Goal: Task Accomplishment & Management: Manage account settings

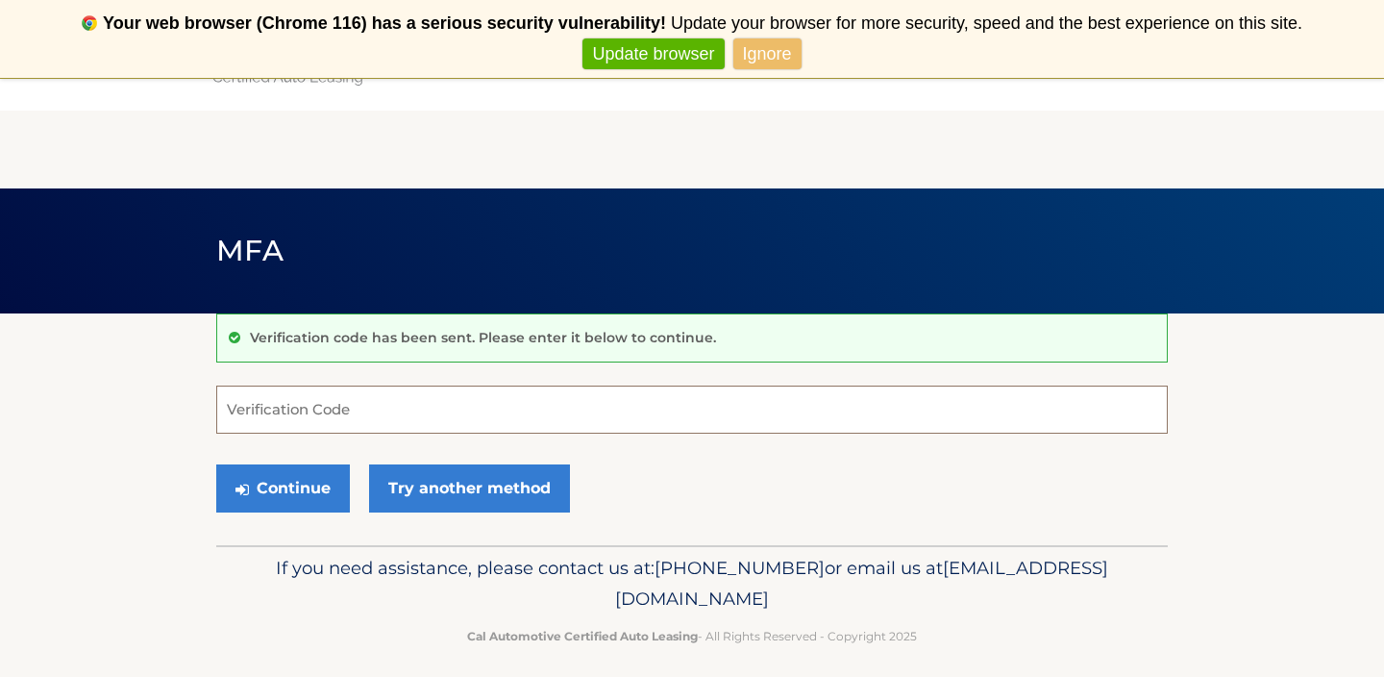
click at [342, 423] on input "Verification Code" at bounding box center [692, 409] width 952 height 48
click at [759, 58] on link "Ignore" at bounding box center [767, 54] width 68 height 32
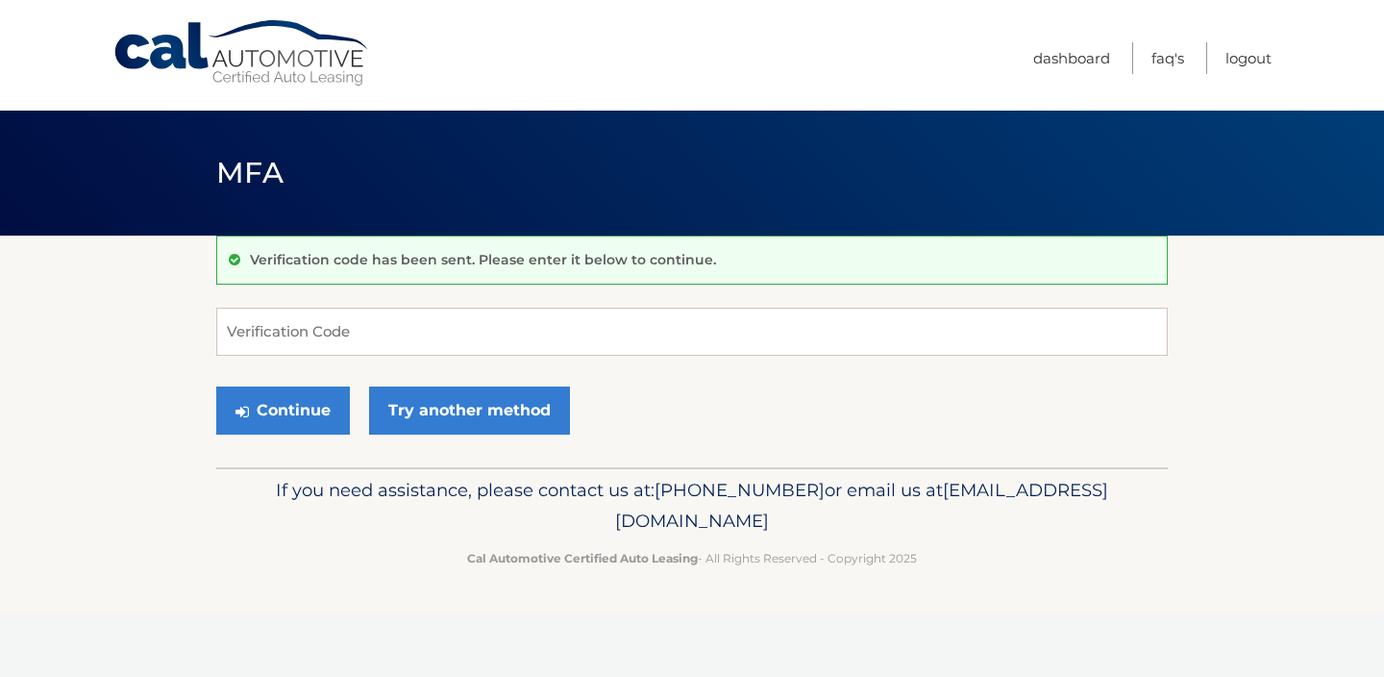
click at [731, 55] on link "Never show again" at bounding box center [692, 54] width 158 height 32
click at [340, 329] on input "Verification Code" at bounding box center [692, 332] width 952 height 48
click at [298, 338] on input "Verification Code" at bounding box center [692, 332] width 952 height 48
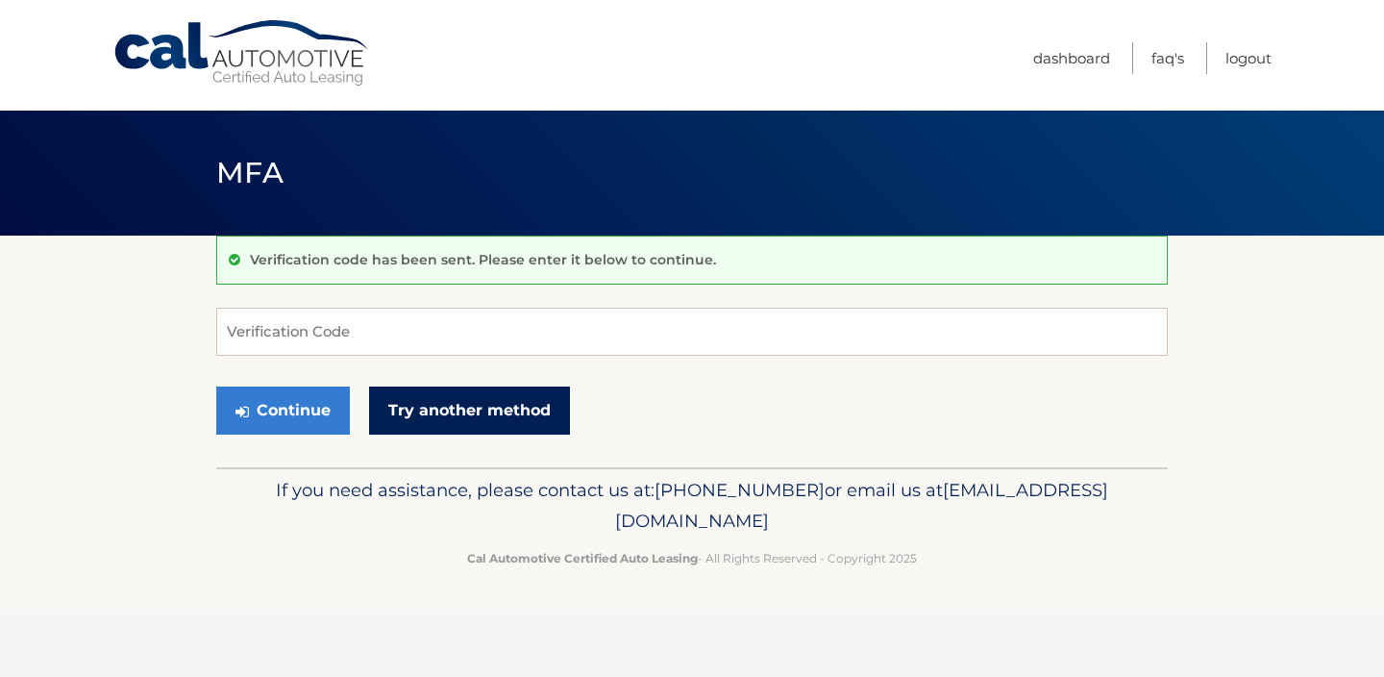
click at [431, 418] on link "Try another method" at bounding box center [469, 410] width 201 height 48
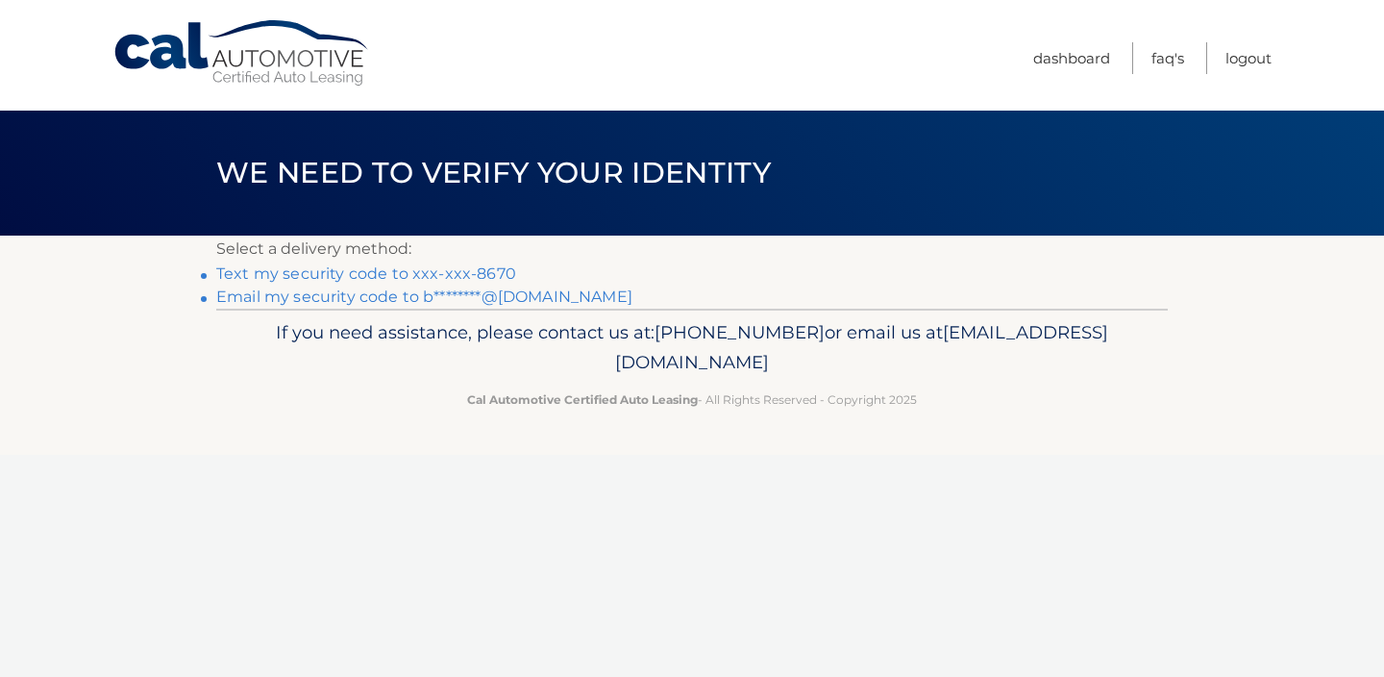
click at [459, 275] on link "Text my security code to xxx-xxx-8670" at bounding box center [366, 273] width 300 height 18
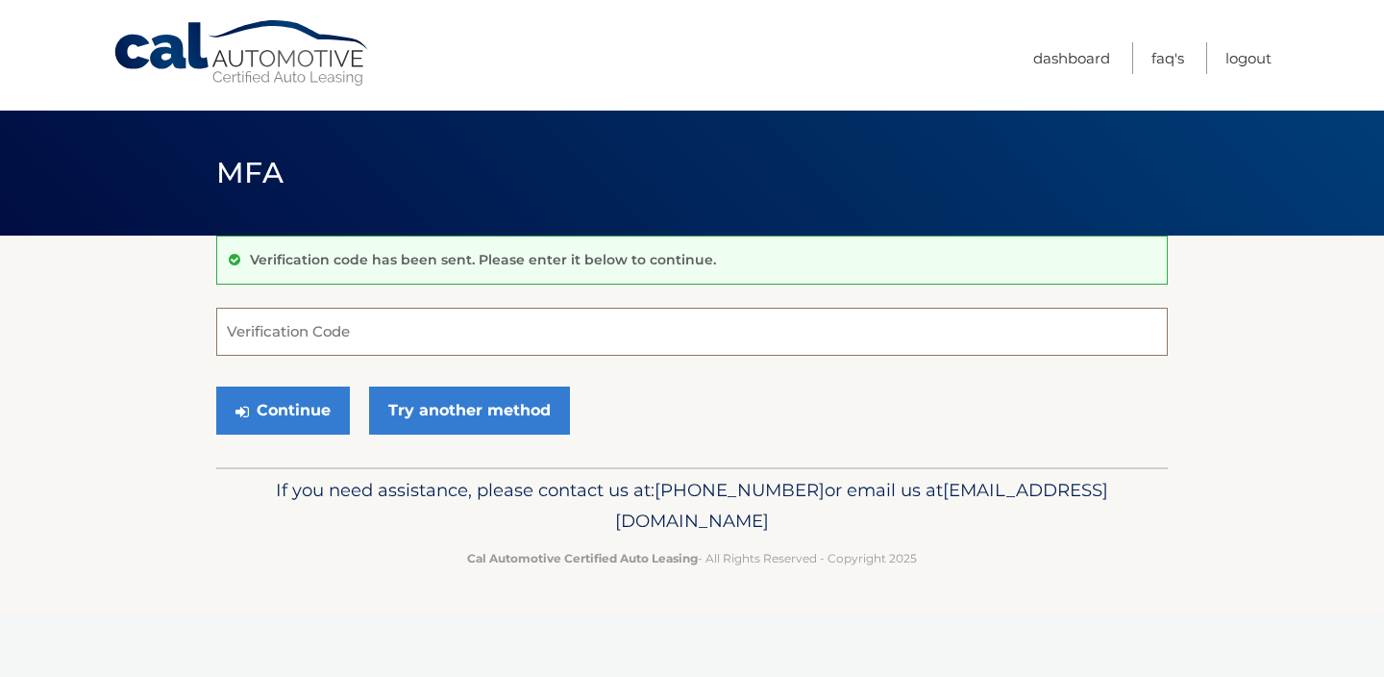
click at [383, 346] on input "Verification Code" at bounding box center [692, 332] width 952 height 48
type input "054260"
click at [329, 399] on button "Continue" at bounding box center [283, 410] width 134 height 48
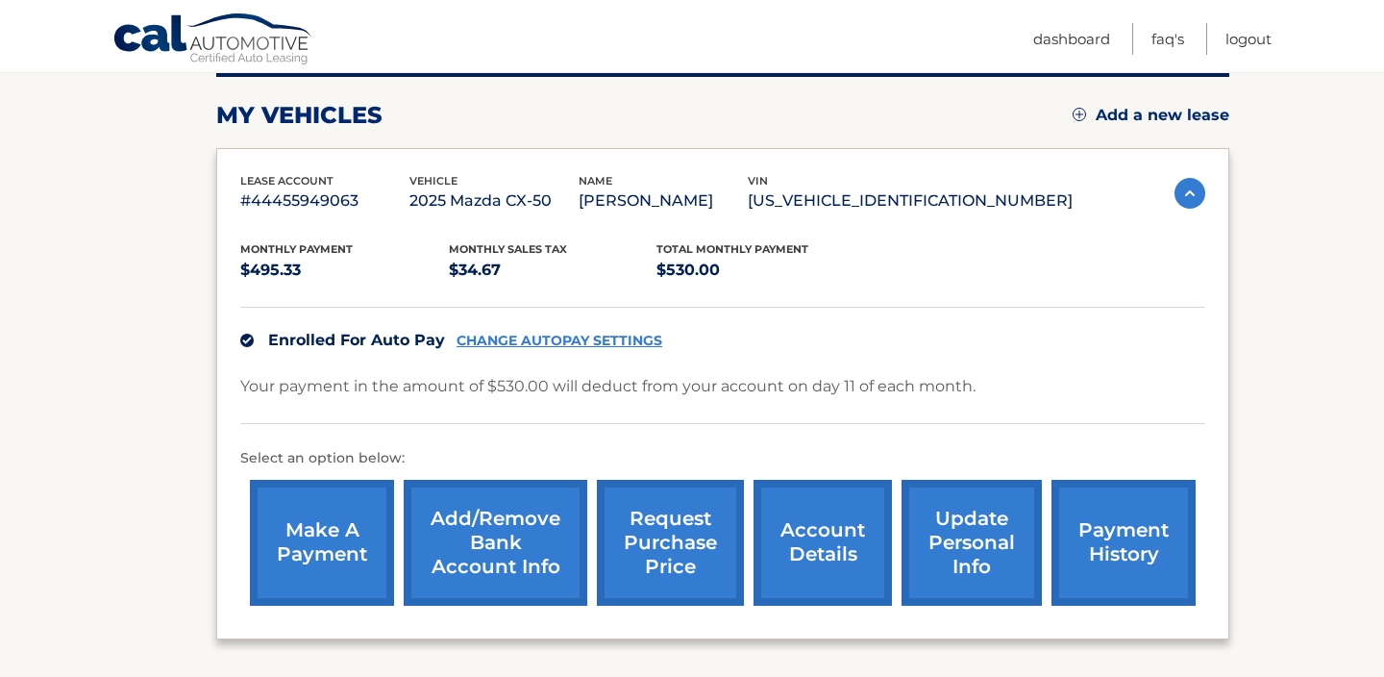
scroll to position [320, 0]
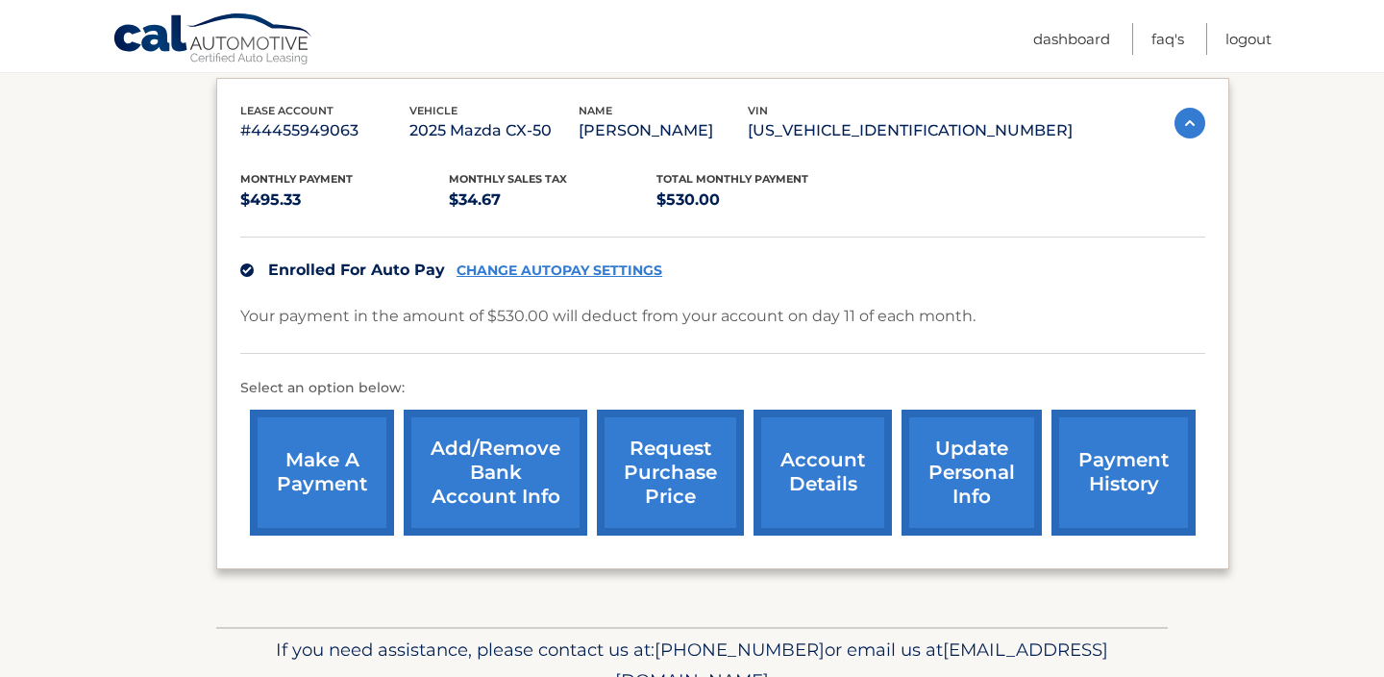
click at [1095, 468] on link "payment history" at bounding box center [1124, 472] width 144 height 126
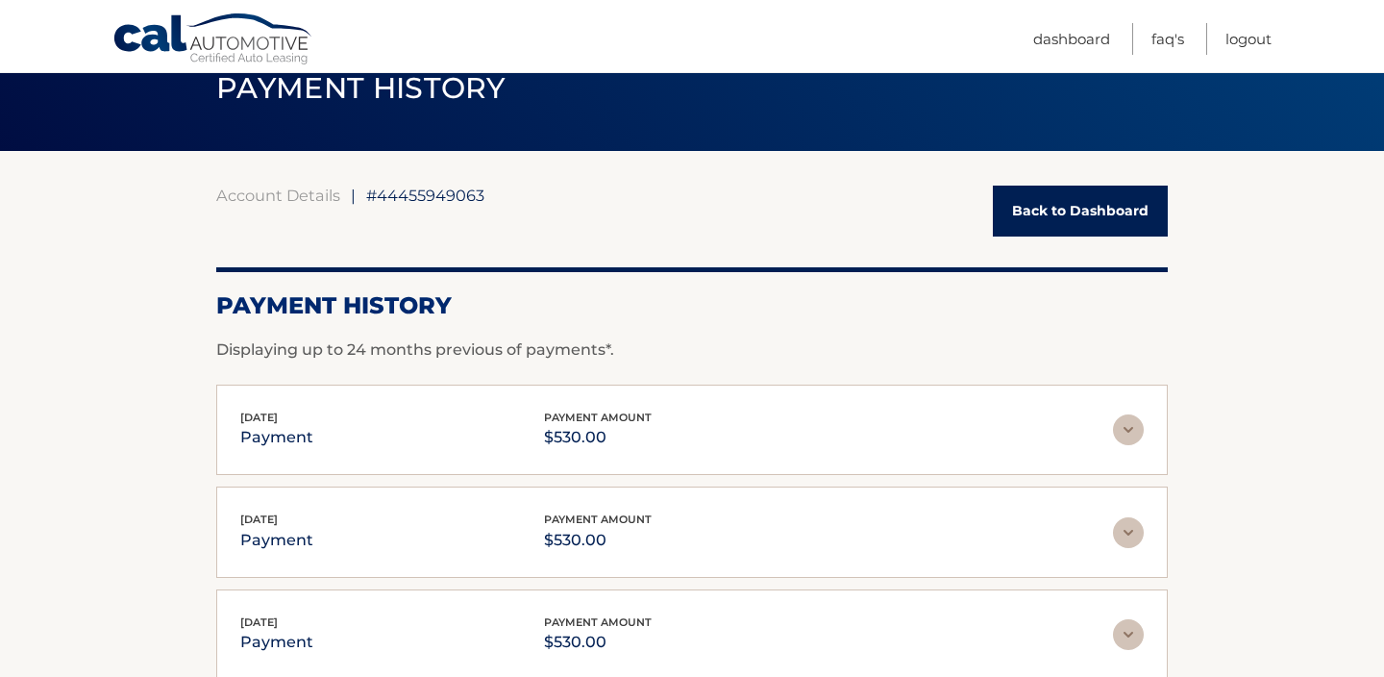
scroll to position [118, 0]
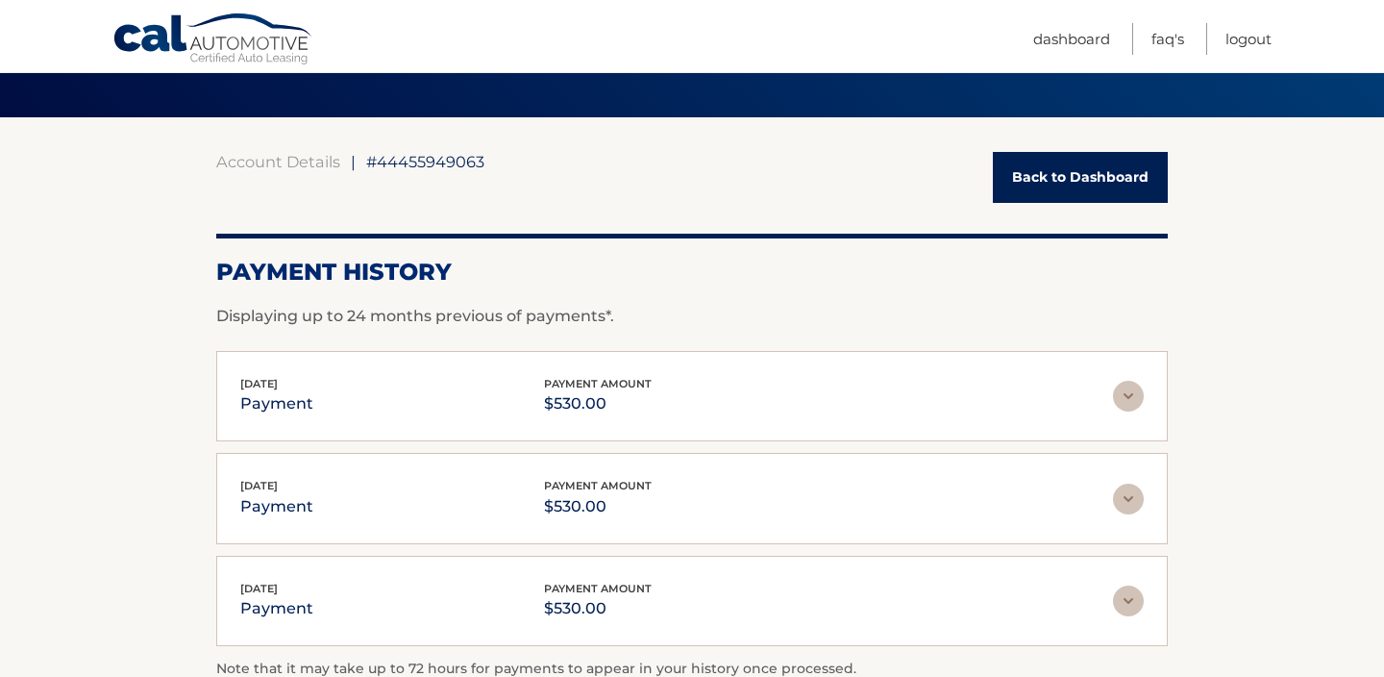
click at [1127, 393] on img at bounding box center [1128, 396] width 31 height 31
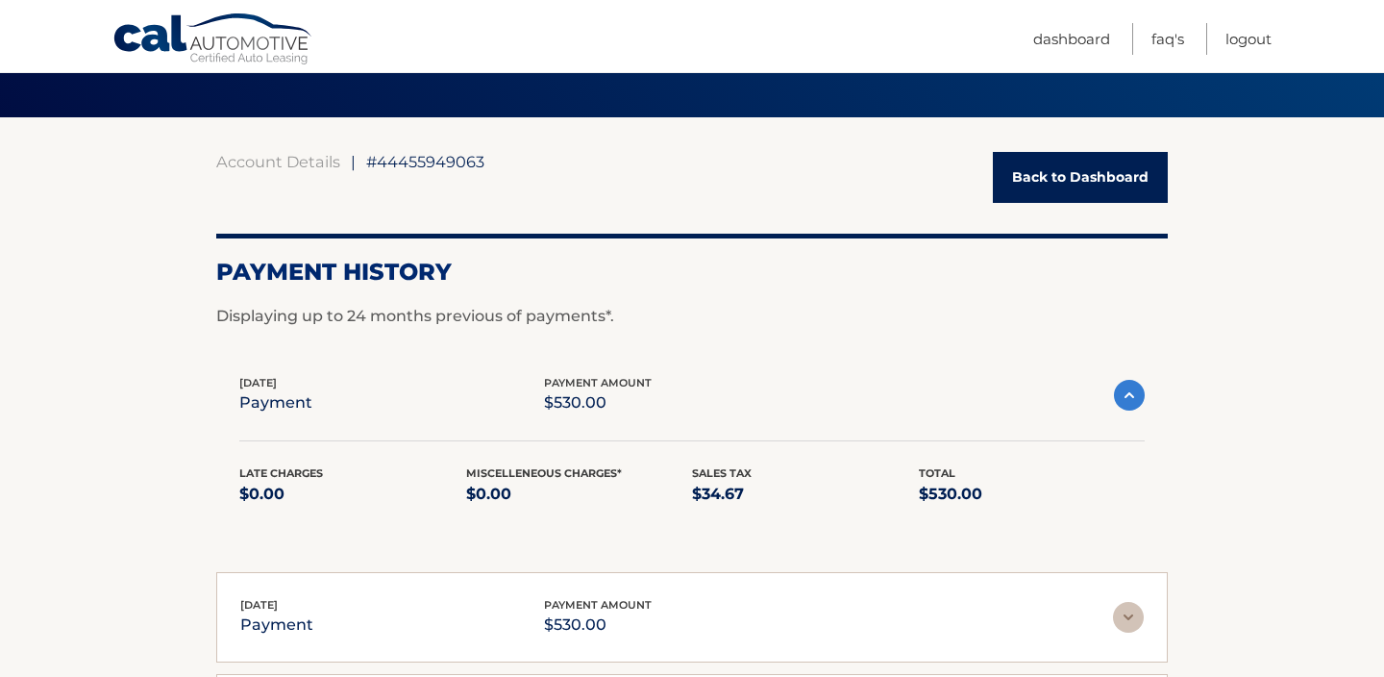
click at [1123, 391] on img at bounding box center [1129, 395] width 31 height 31
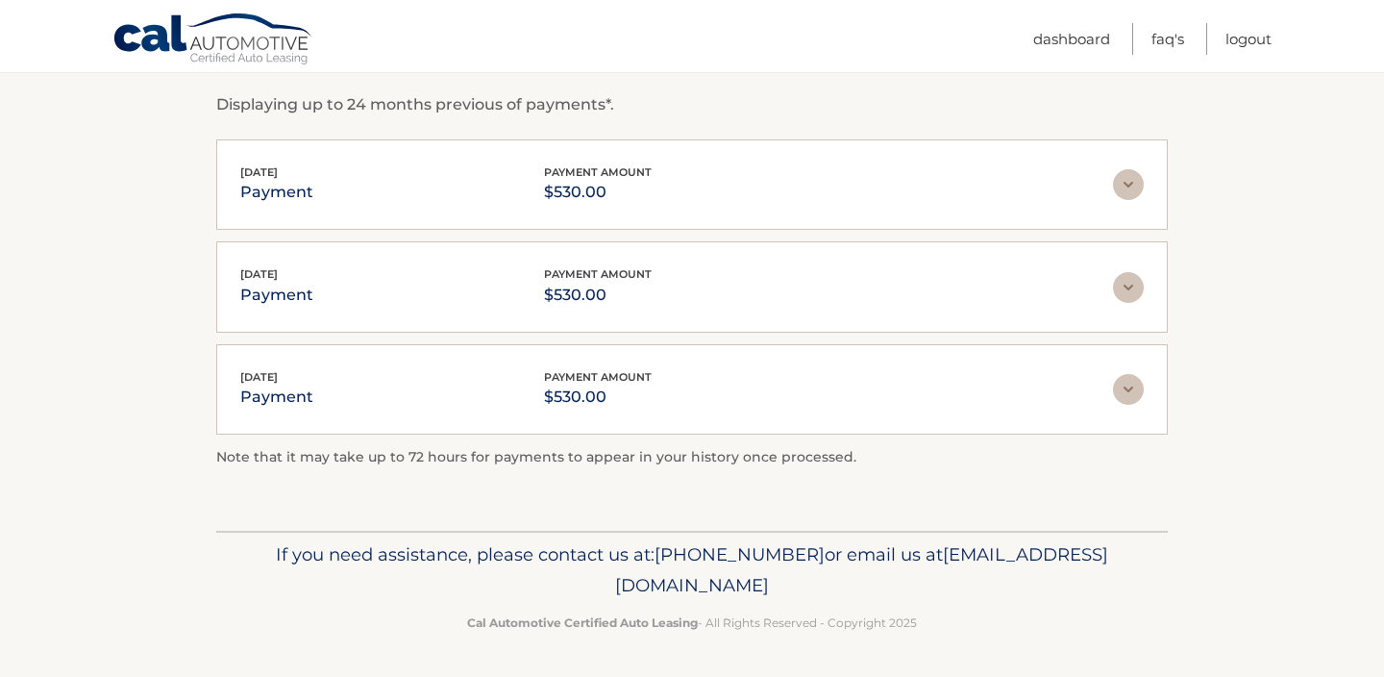
scroll to position [0, 0]
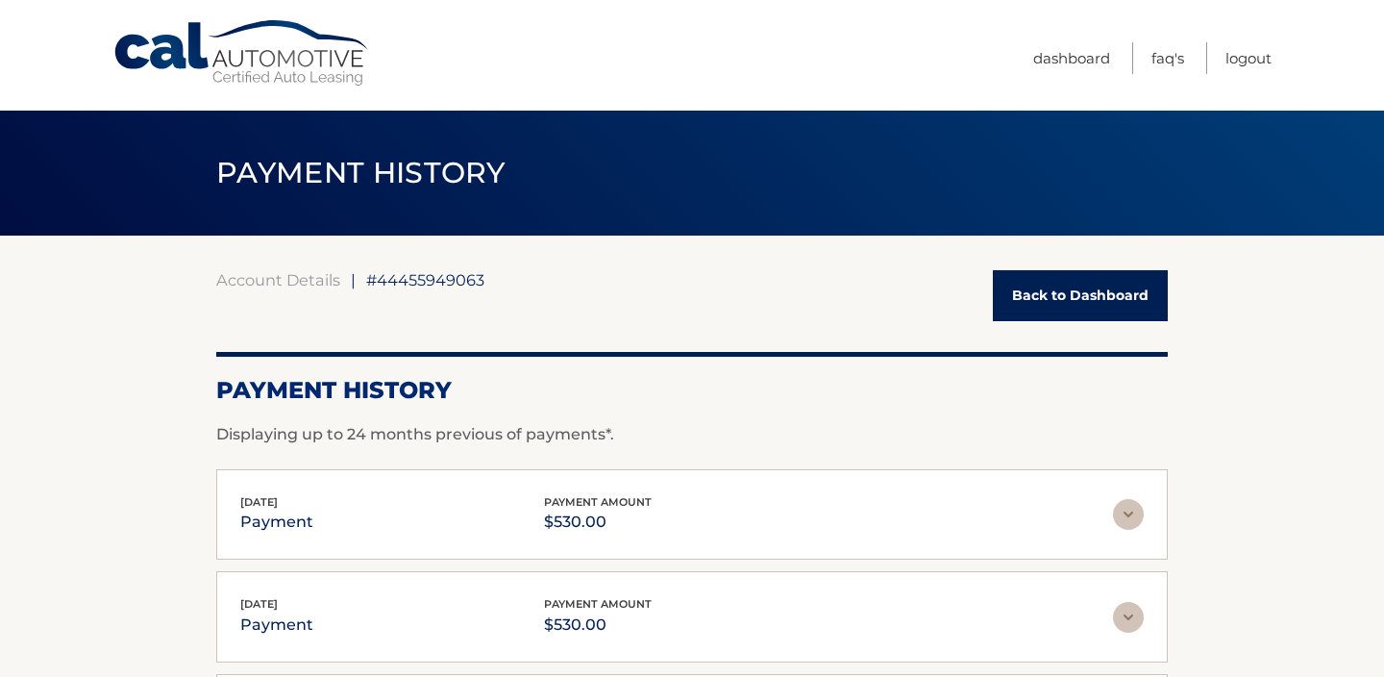
click at [1023, 291] on link "Back to Dashboard" at bounding box center [1080, 295] width 175 height 51
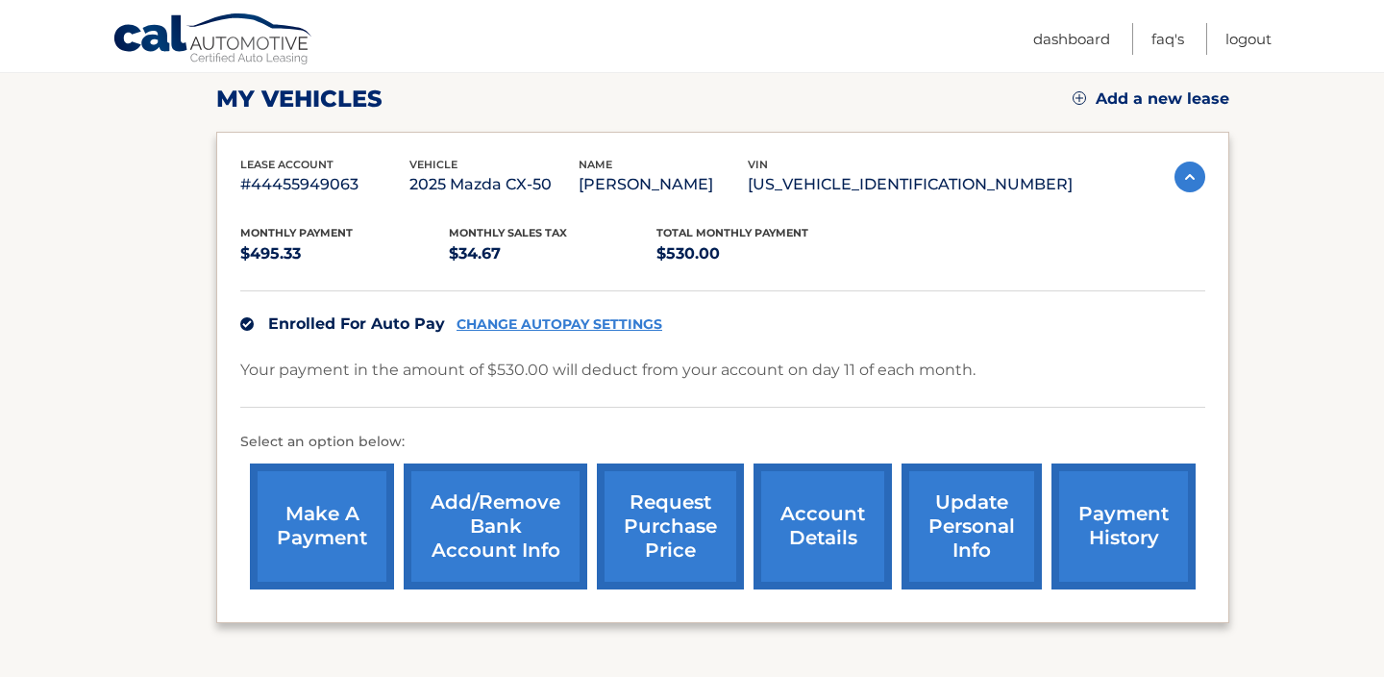
scroll to position [269, 0]
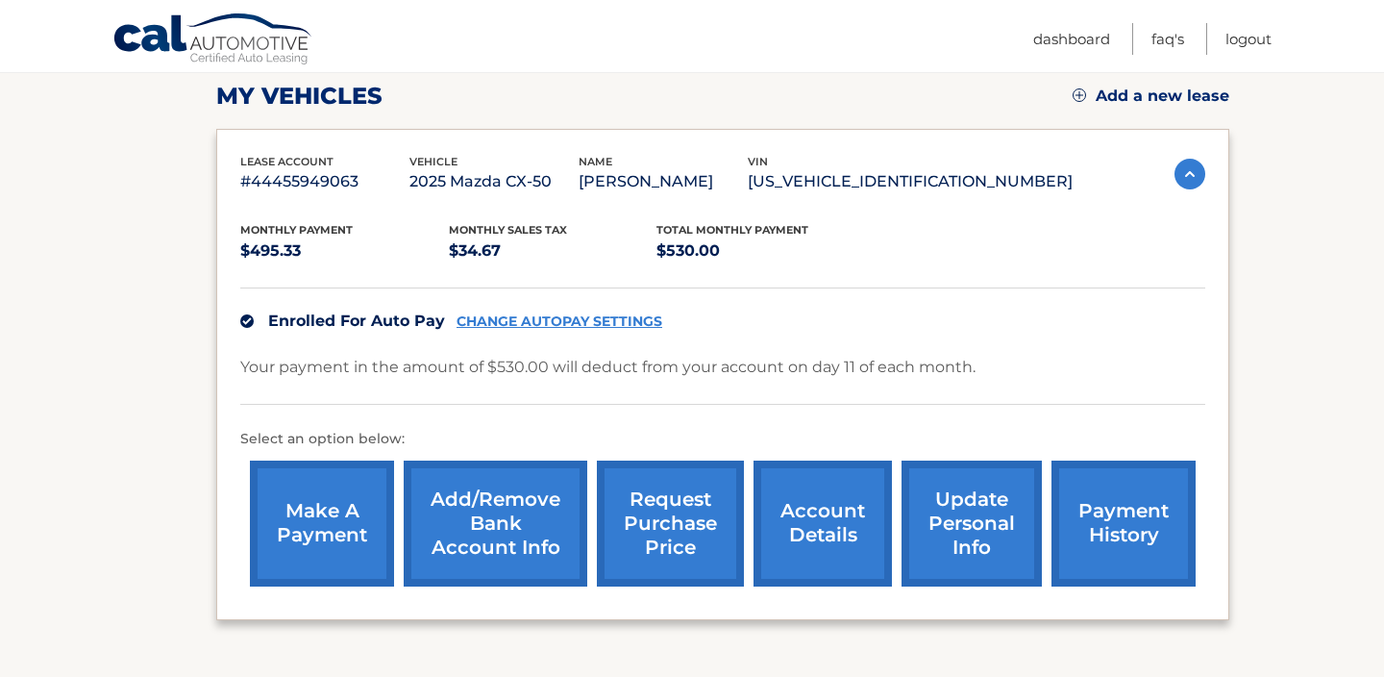
click at [443, 533] on link "Add/Remove bank account info" at bounding box center [496, 523] width 184 height 126
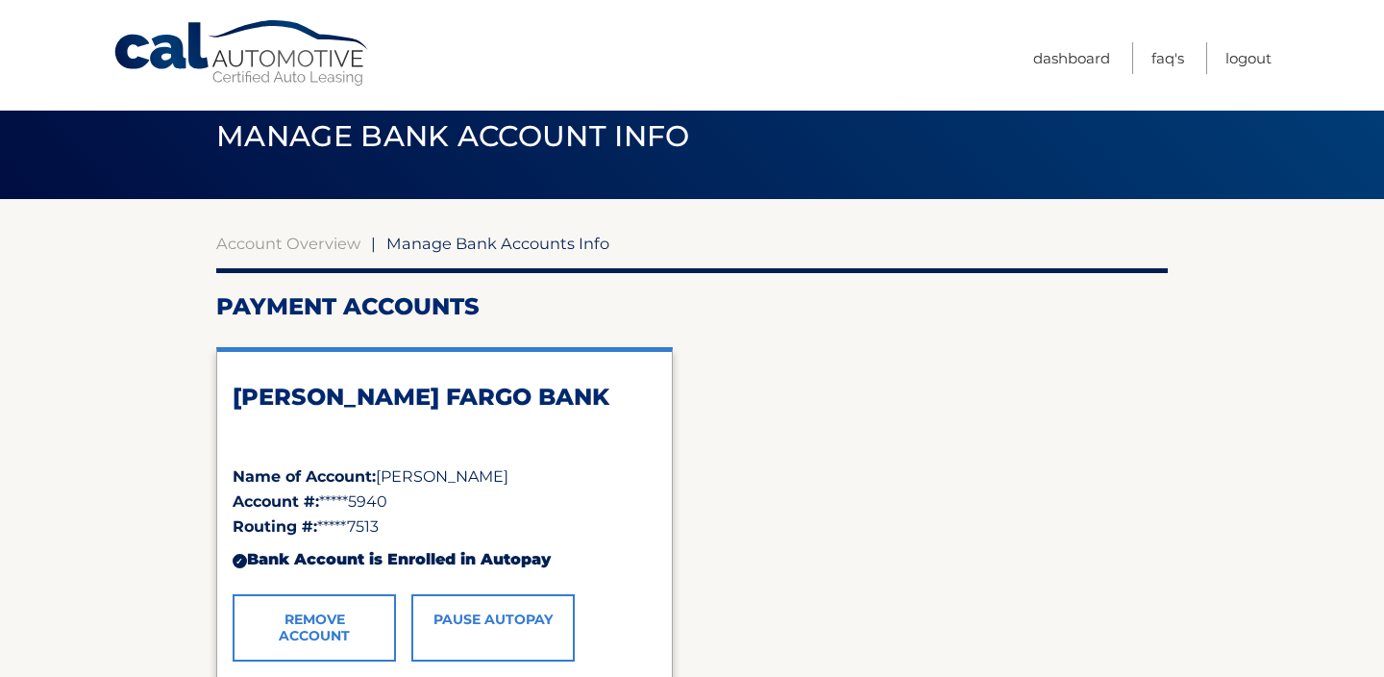
scroll to position [38, 0]
